Goal: Navigation & Orientation: Find specific page/section

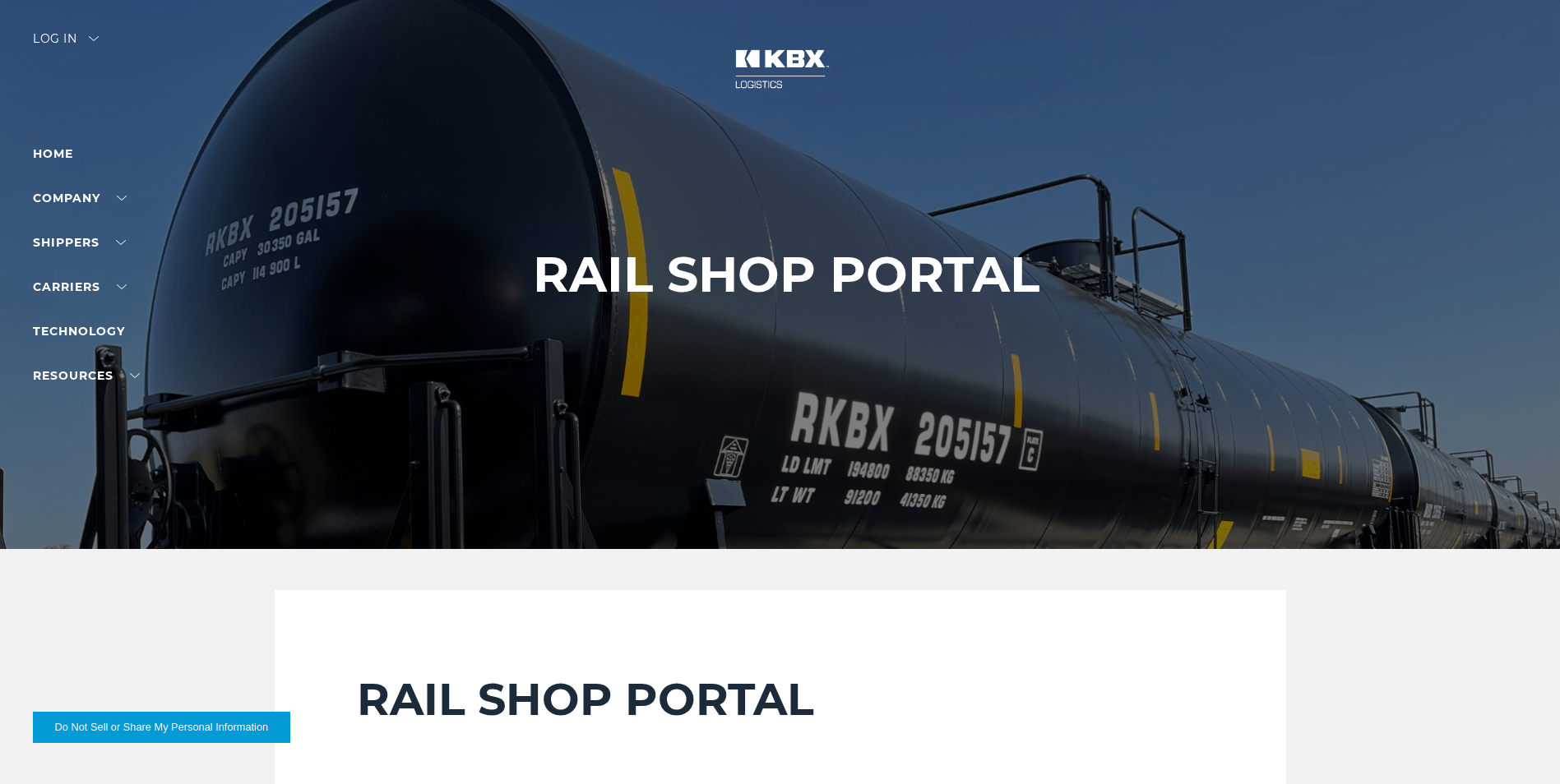
click at [58, 49] on div "Log in" at bounding box center [65, 45] width 66 height 24
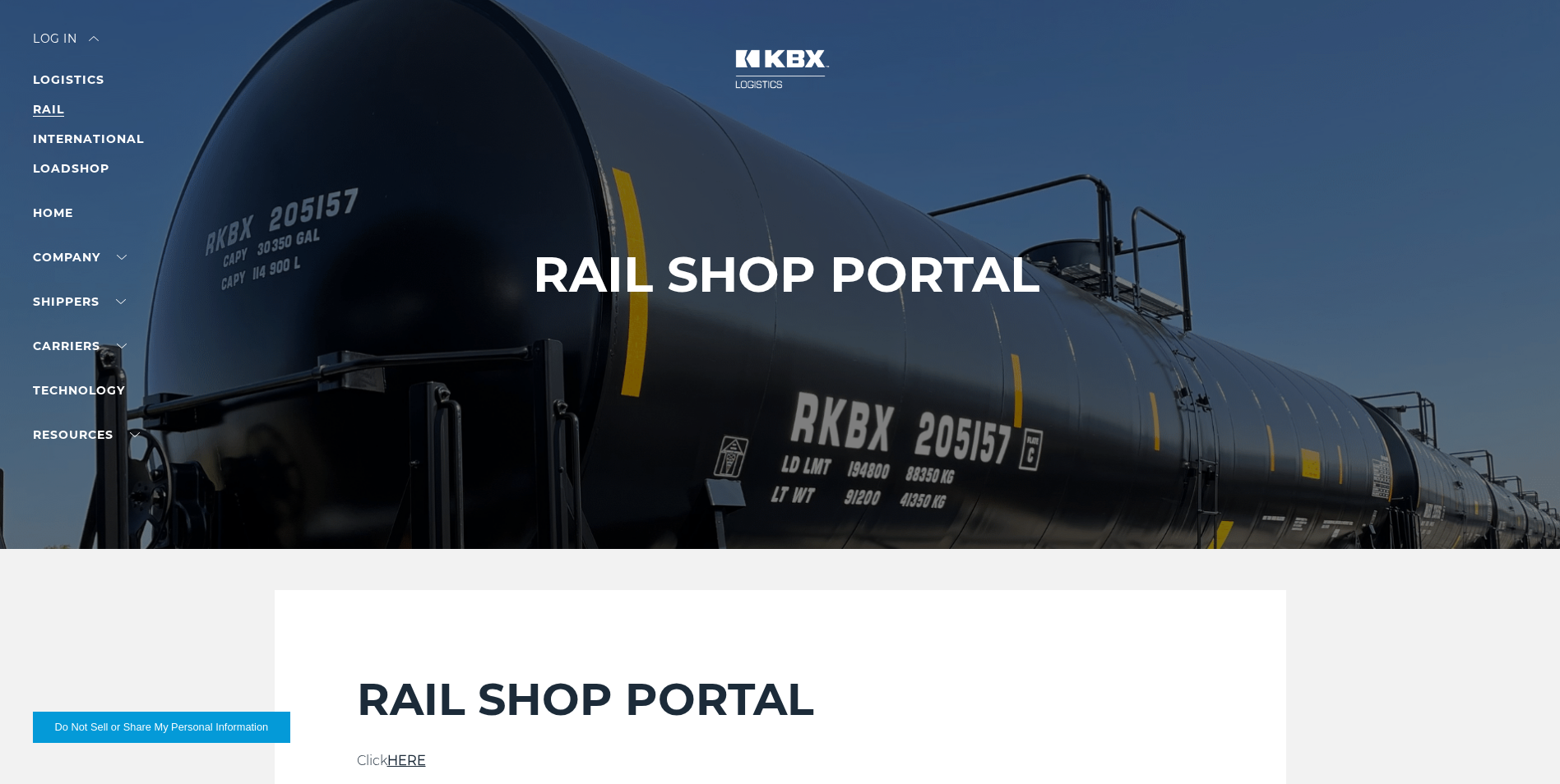
click at [52, 106] on link "RAIL" at bounding box center [48, 109] width 31 height 15
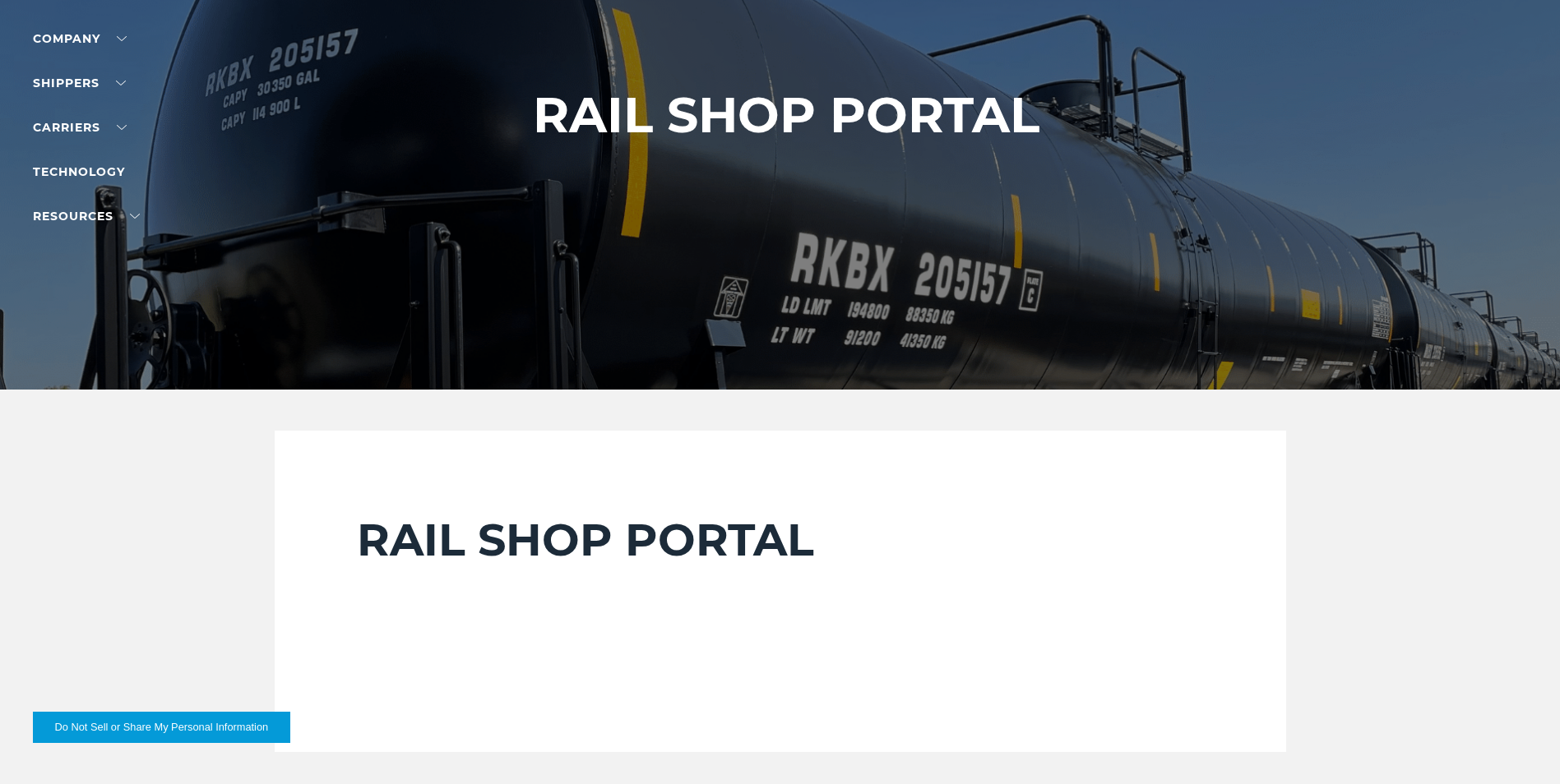
scroll to position [411, 0]
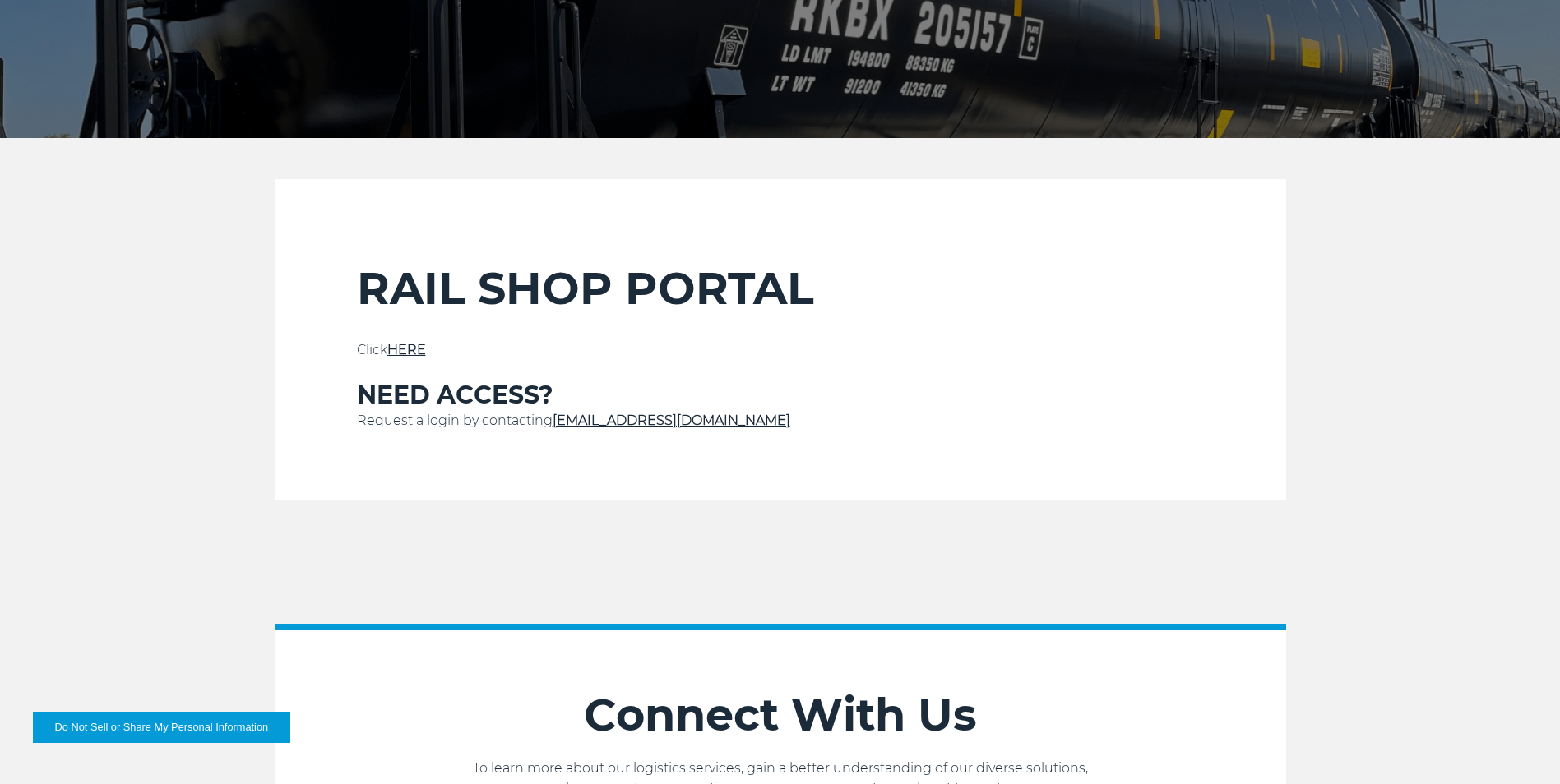
click at [413, 364] on p at bounding box center [781, 369] width 847 height 20
click at [412, 356] on link "HERE" at bounding box center [406, 349] width 39 height 15
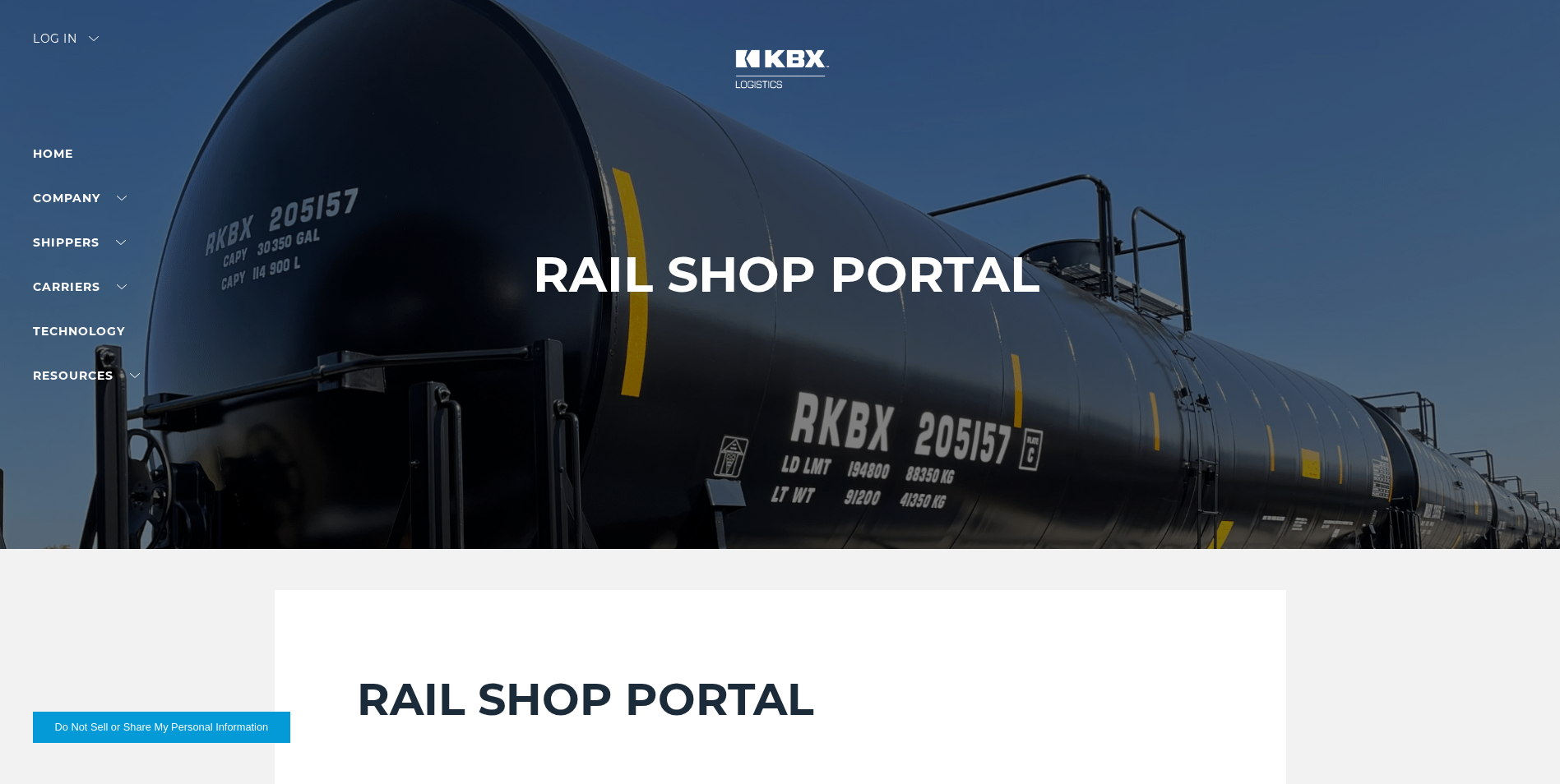
click at [87, 40] on div "Log in" at bounding box center [65, 45] width 66 height 24
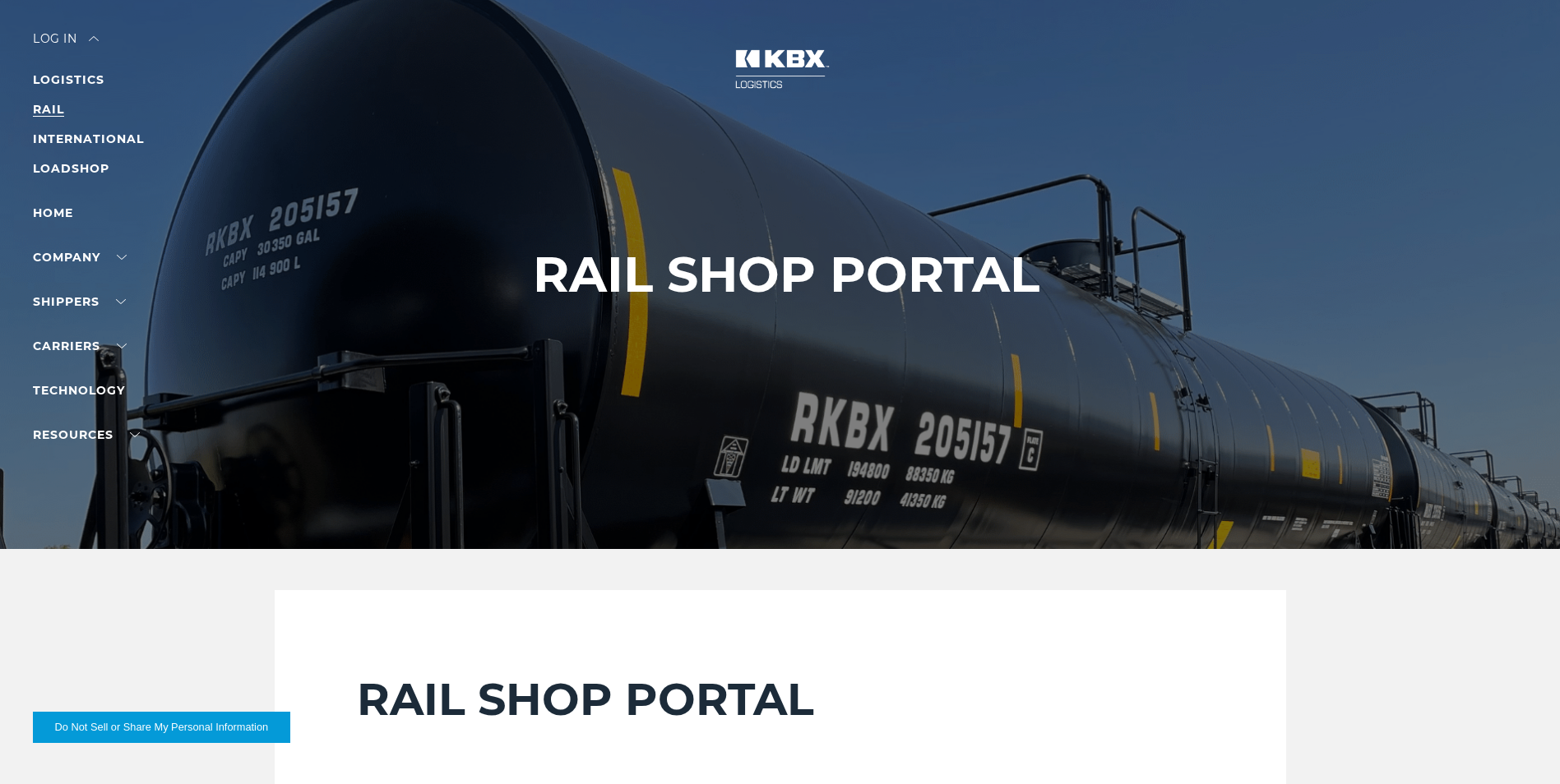
click at [52, 107] on link "RAIL" at bounding box center [48, 109] width 31 height 15
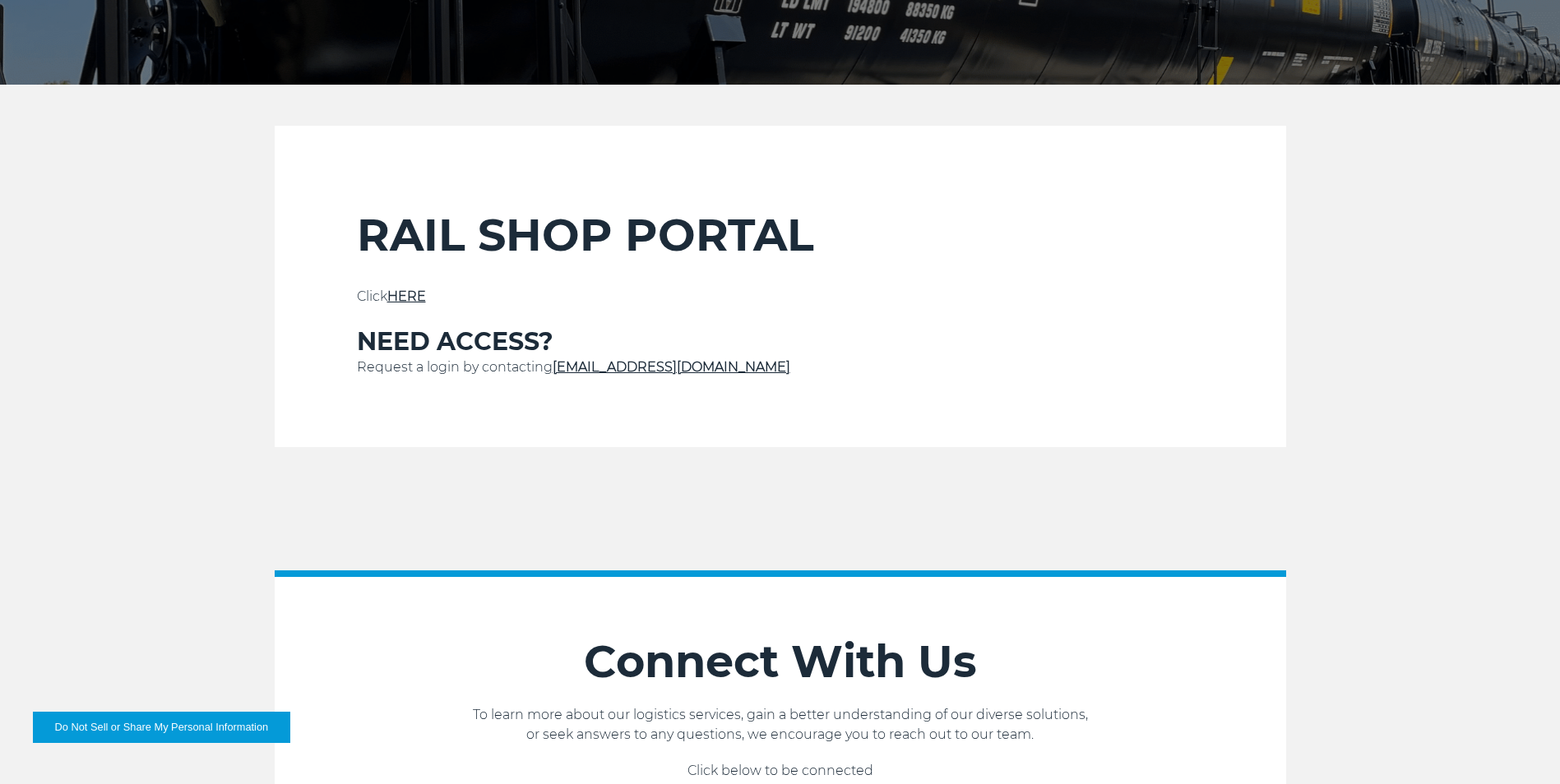
scroll to position [493, 0]
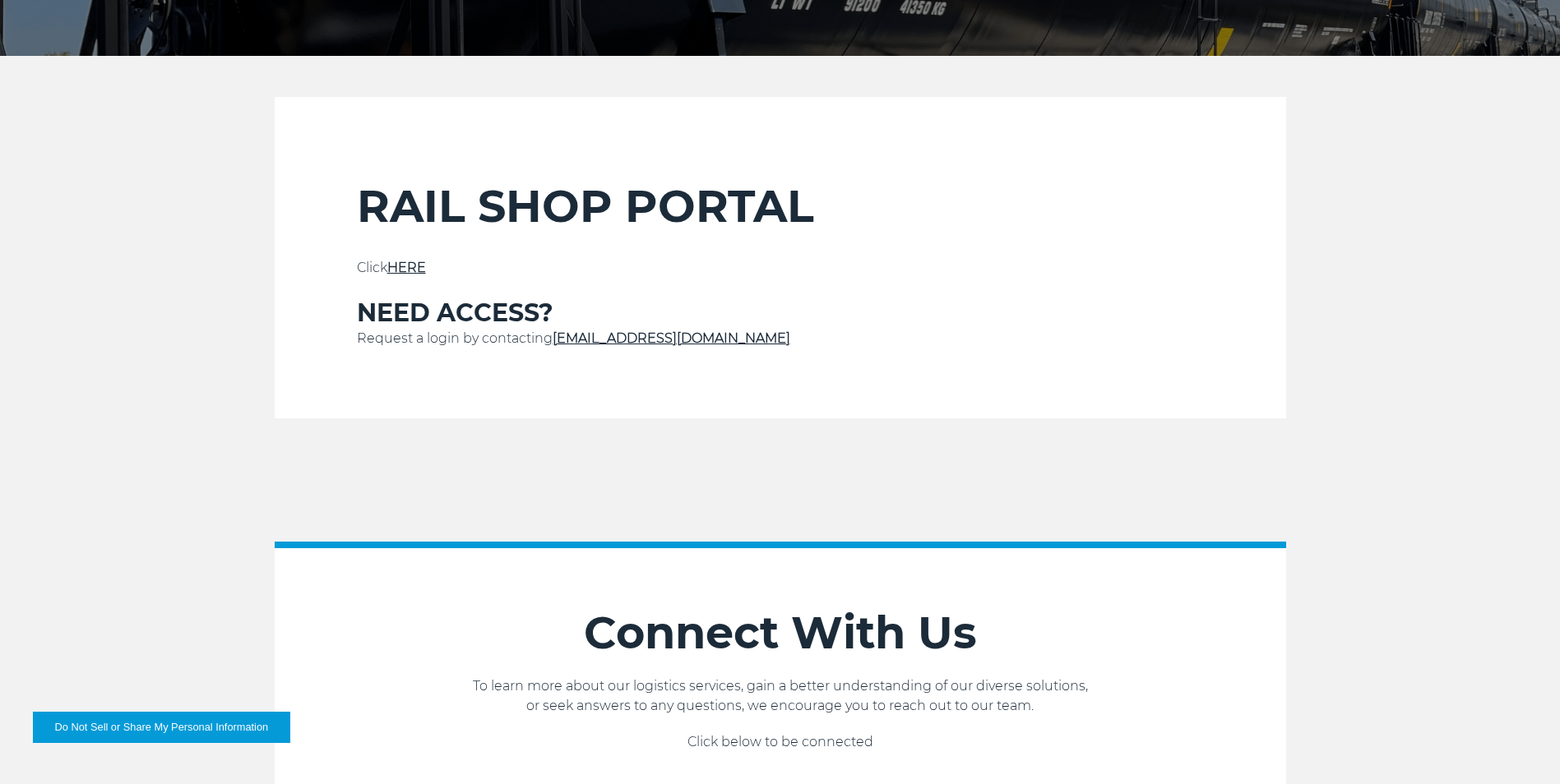
click at [413, 277] on p "Click HERE" at bounding box center [781, 268] width 847 height 20
click at [413, 275] on link "HERE" at bounding box center [406, 268] width 39 height 15
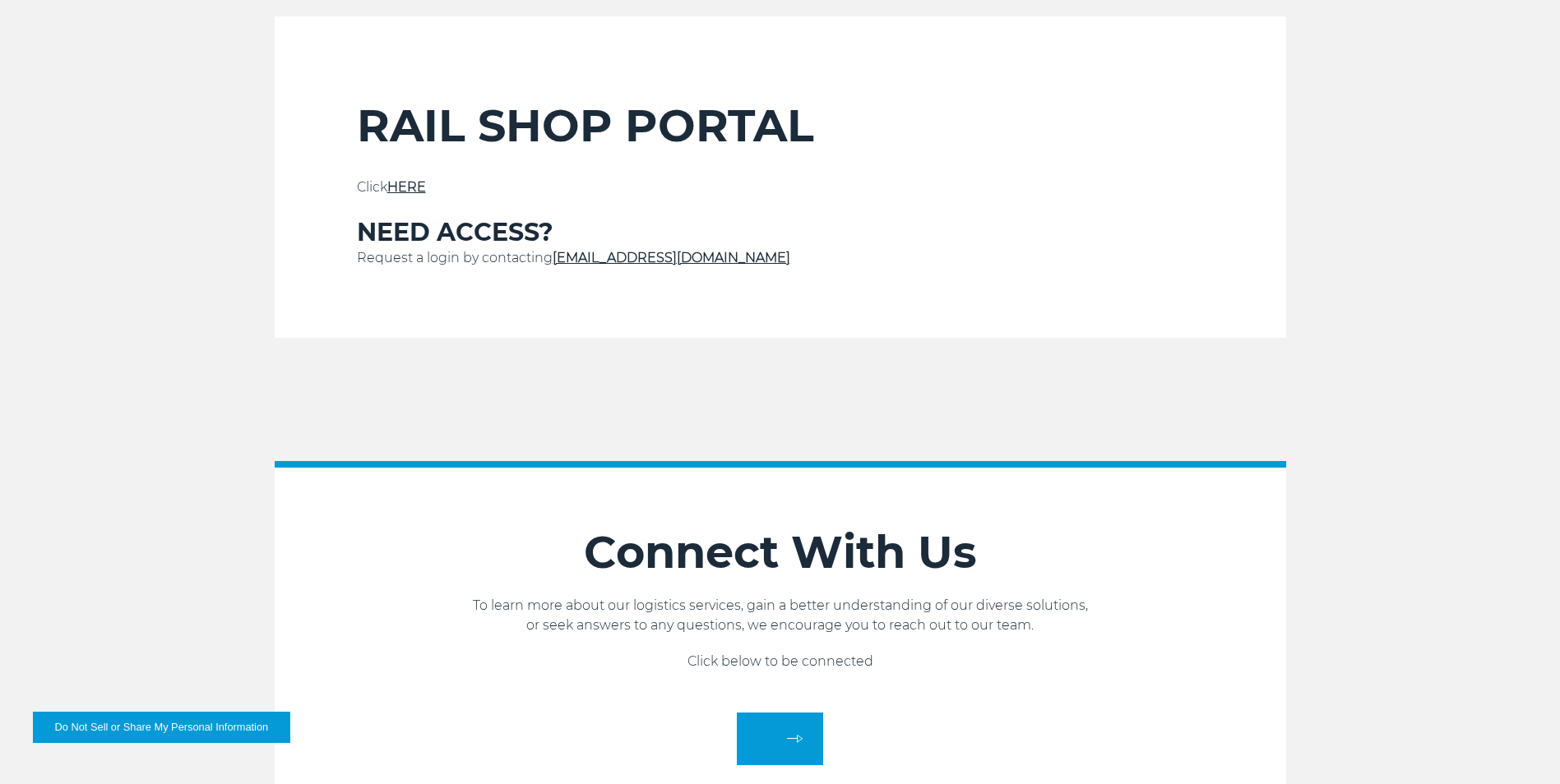
scroll to position [575, 0]
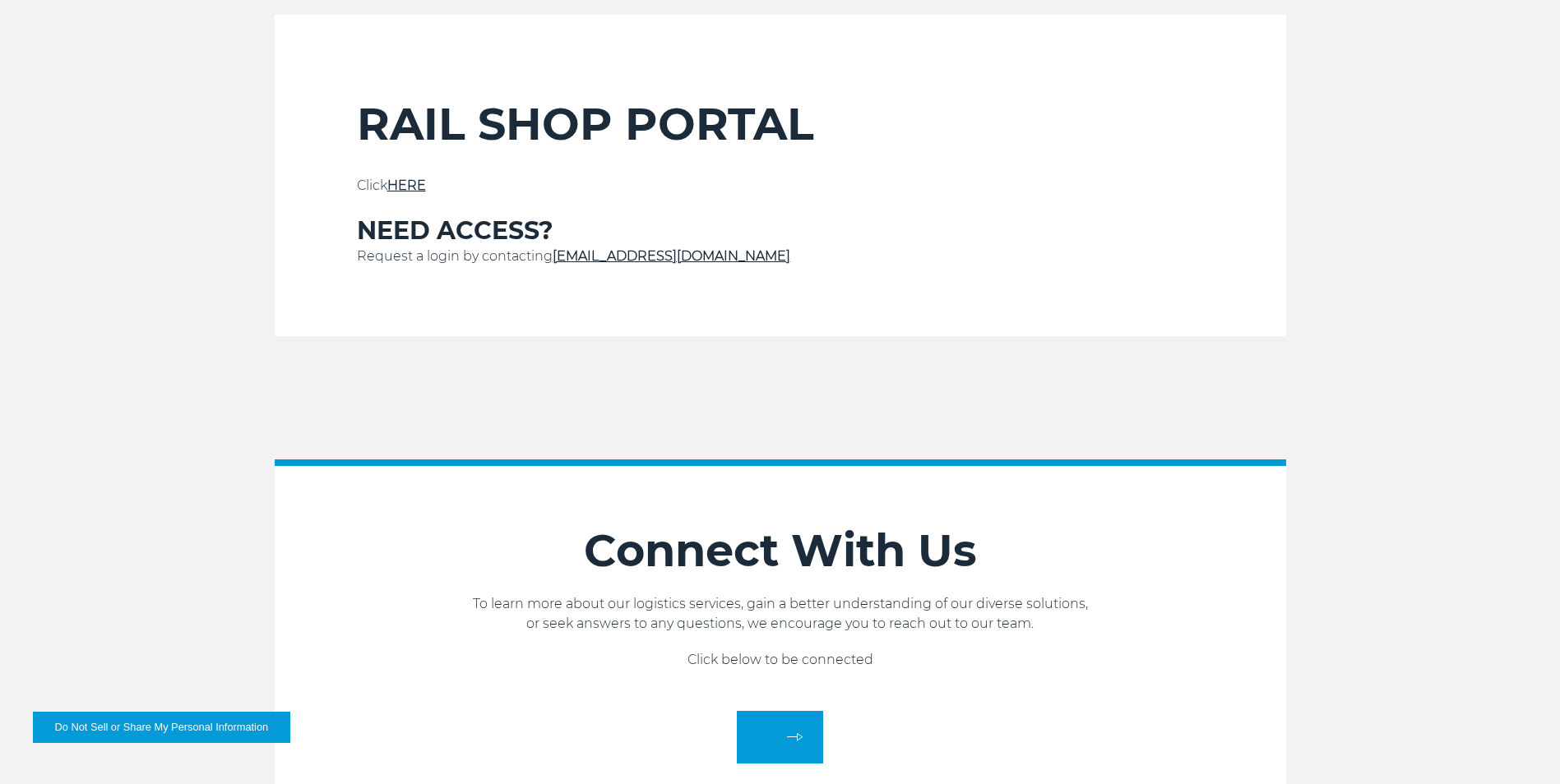
click at [411, 189] on link "HERE" at bounding box center [406, 185] width 39 height 15
